Goal: Check status

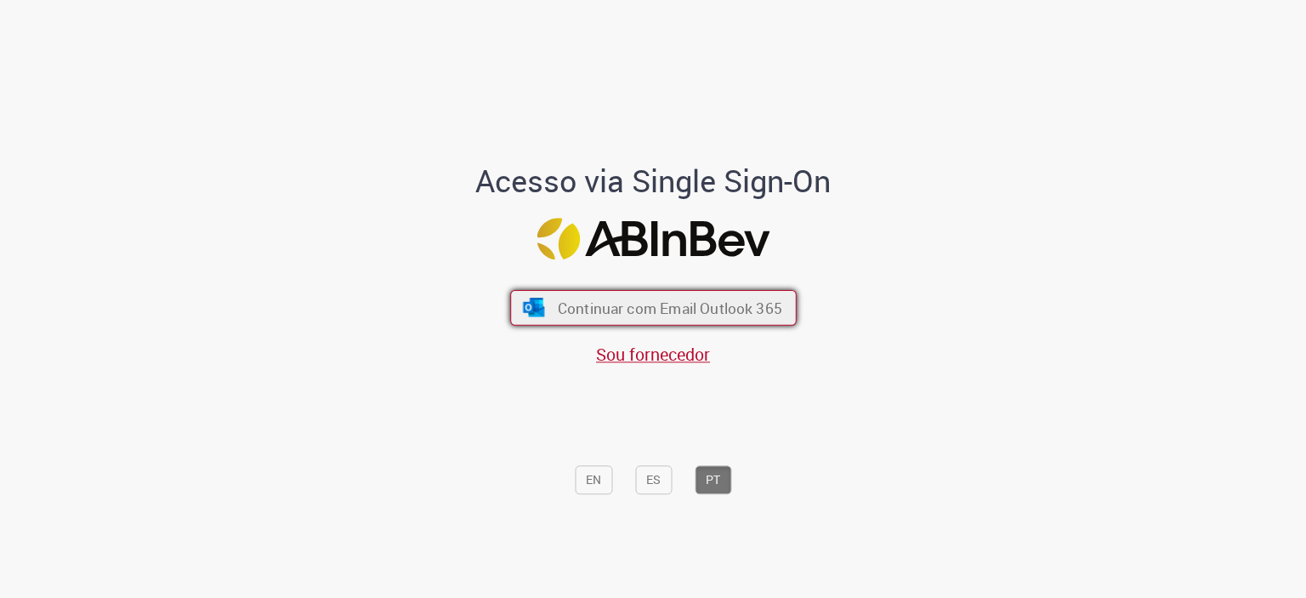
click at [632, 320] on button "Continuar com Email Outlook 365" at bounding box center [653, 307] width 286 height 36
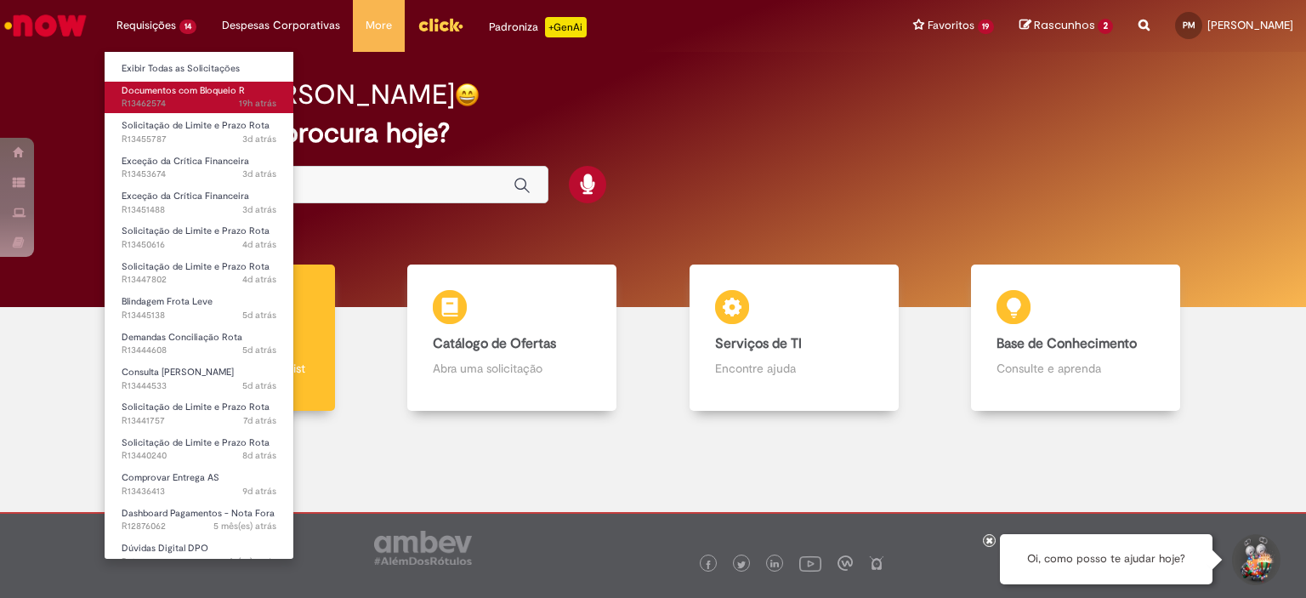
click at [191, 99] on span "19h atrás 19 horas atrás R13462574" at bounding box center [199, 104] width 155 height 14
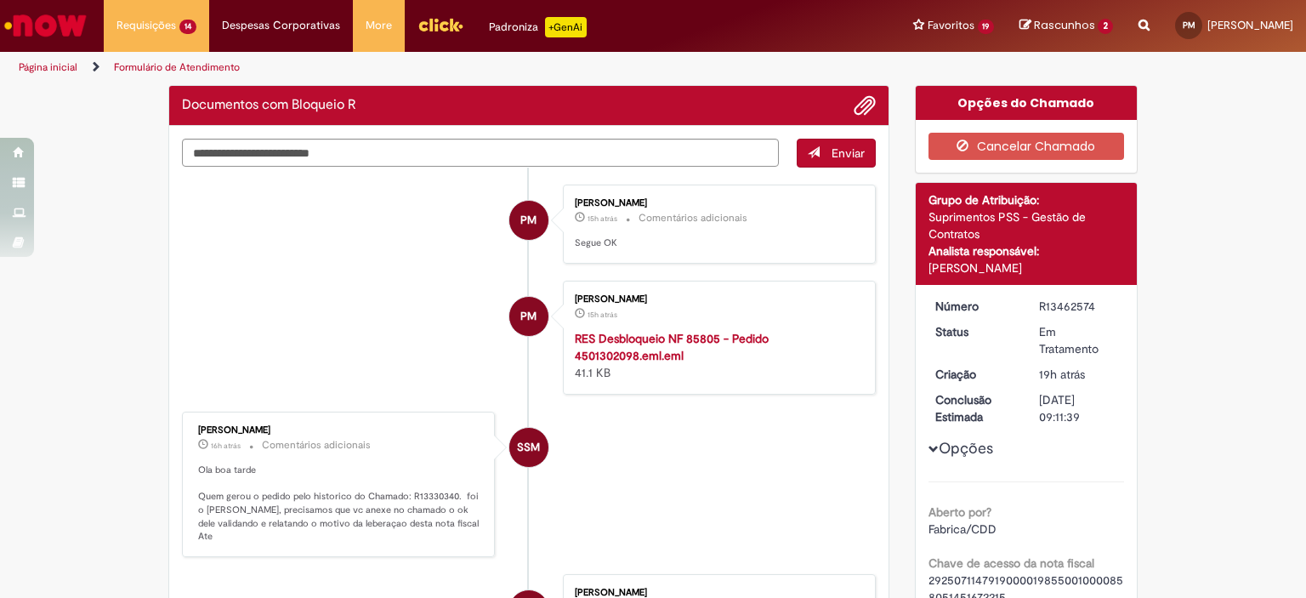
click at [381, 193] on li "PM [PERSON_NAME] 15h atrás 15 horas atrás Comentários adicionais Segue OK" at bounding box center [529, 223] width 694 height 79
